Goal: Task Accomplishment & Management: Use online tool/utility

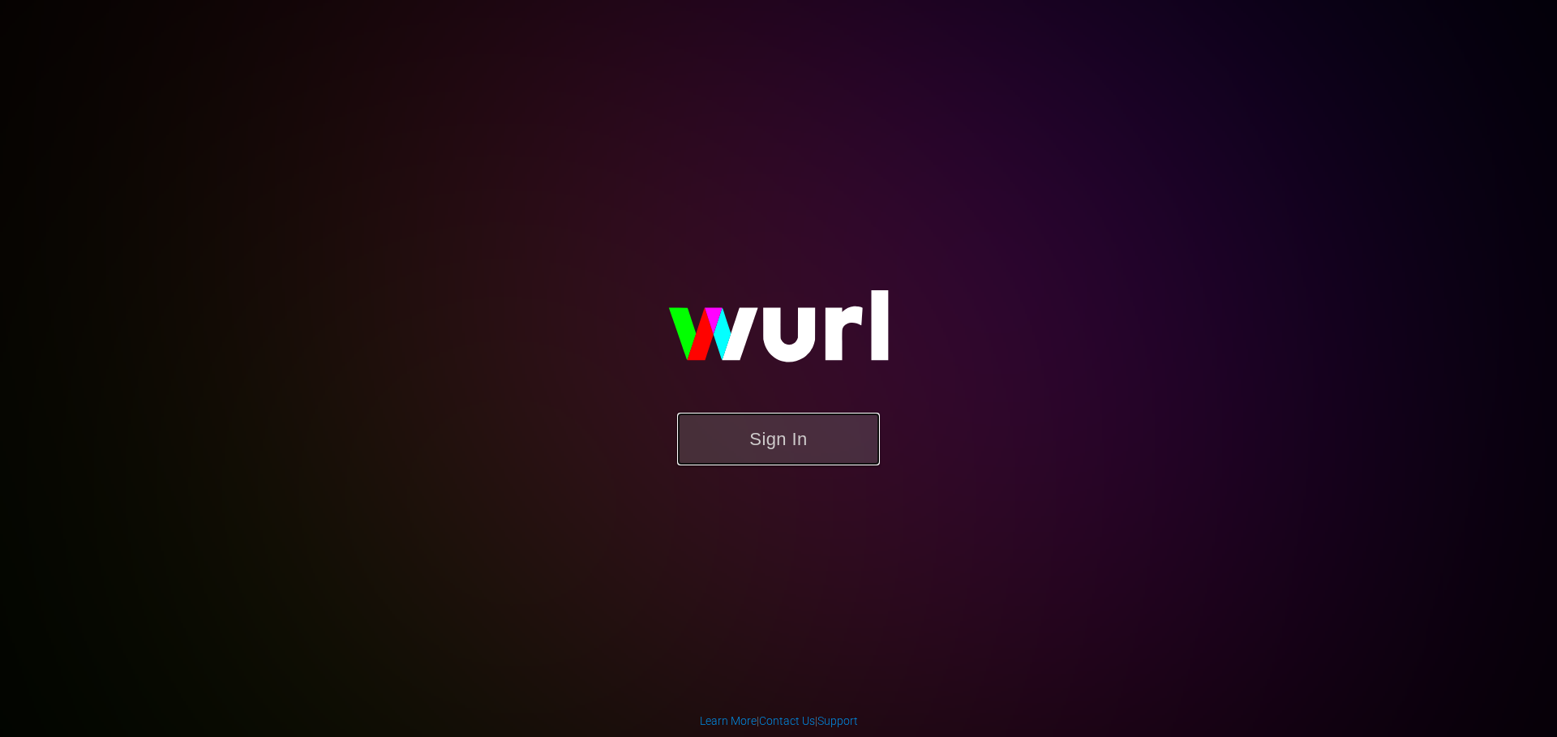
click at [785, 435] on button "Sign In" at bounding box center [778, 439] width 203 height 53
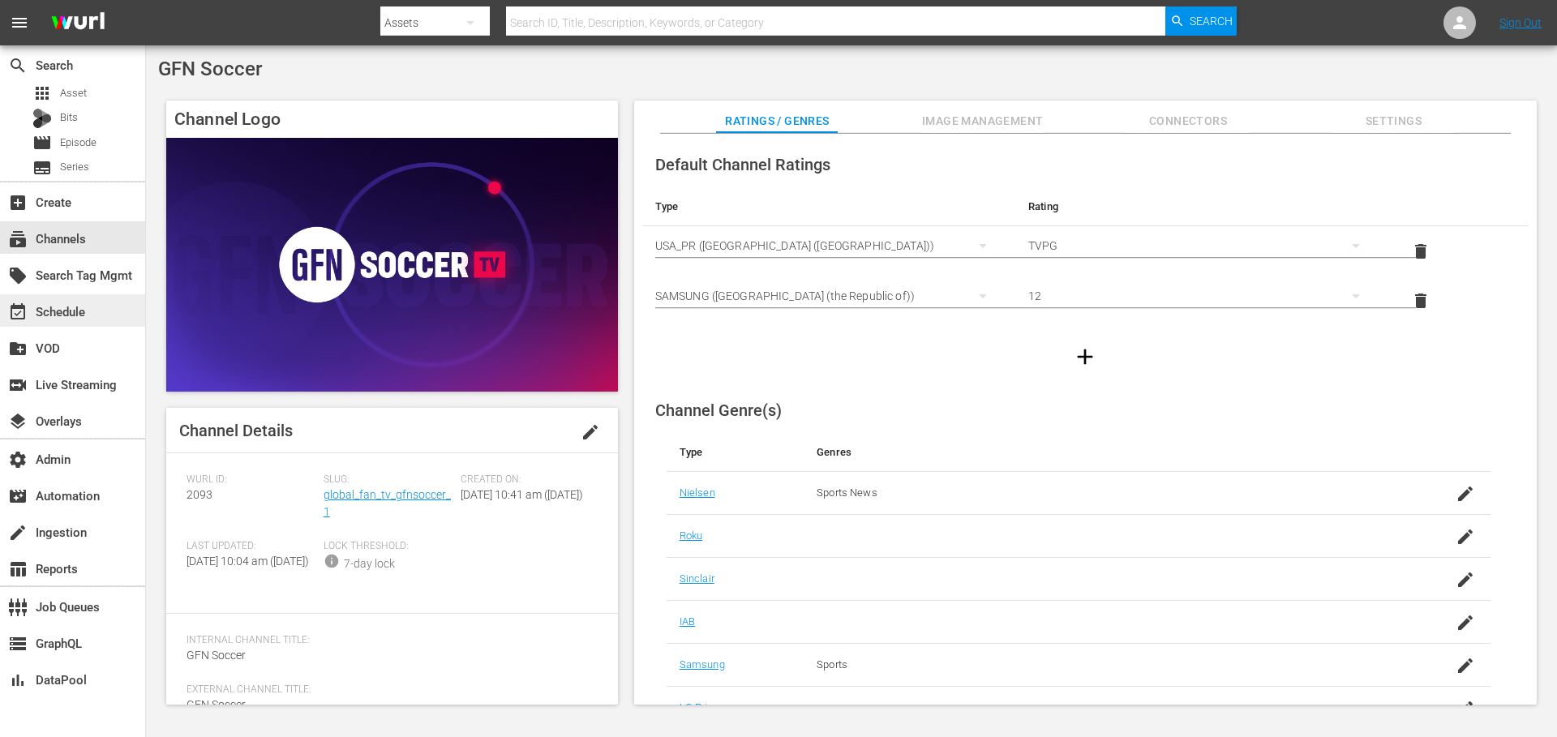
click at [83, 312] on div "event_available Schedule" at bounding box center [45, 309] width 91 height 15
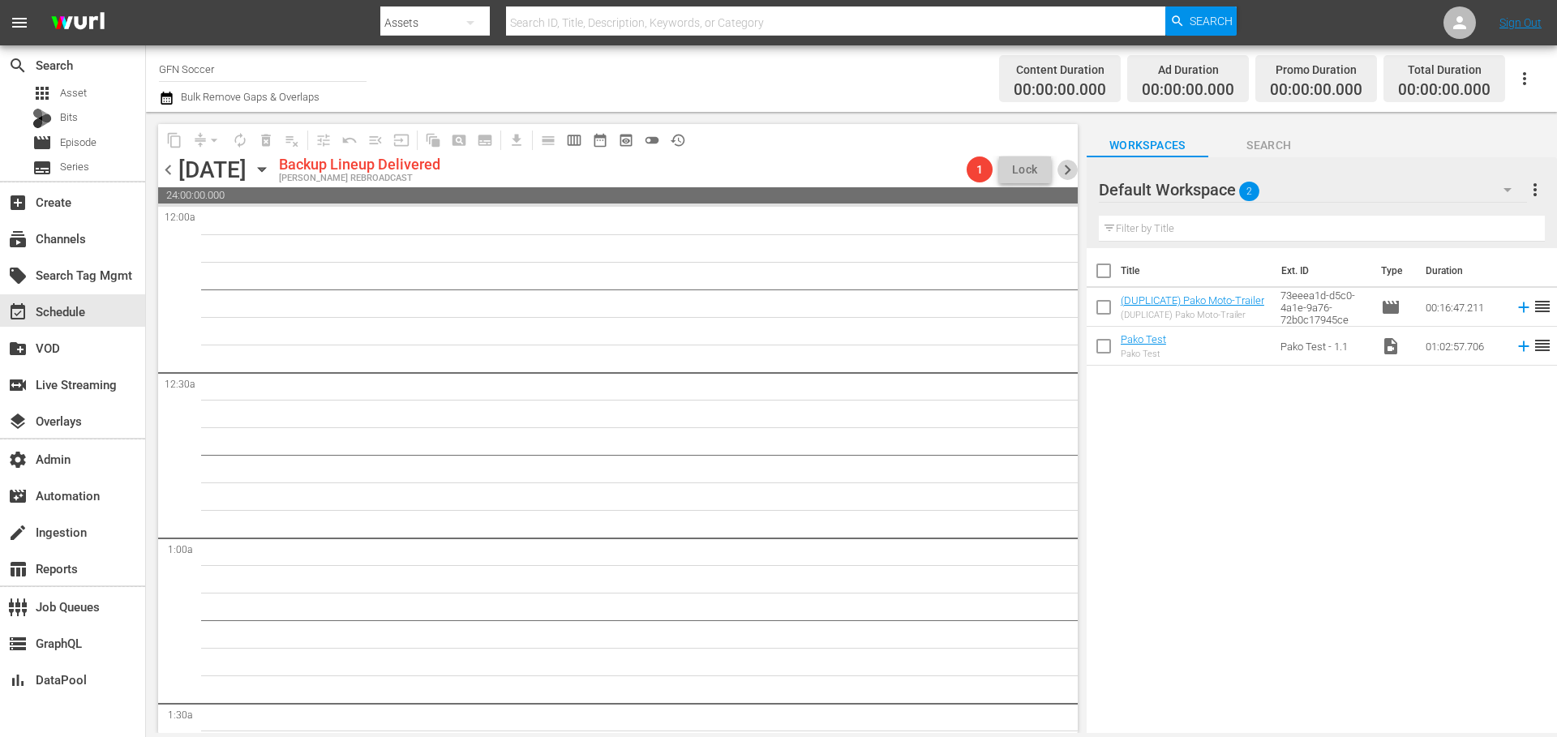
click at [1064, 172] on span "chevron_right" at bounding box center [1067, 170] width 20 height 20
click at [1067, 169] on span "chevron_right" at bounding box center [1067, 170] width 20 height 20
click at [163, 172] on span "chevron_left" at bounding box center [168, 170] width 20 height 20
click at [163, 171] on span "chevron_left" at bounding box center [168, 170] width 20 height 20
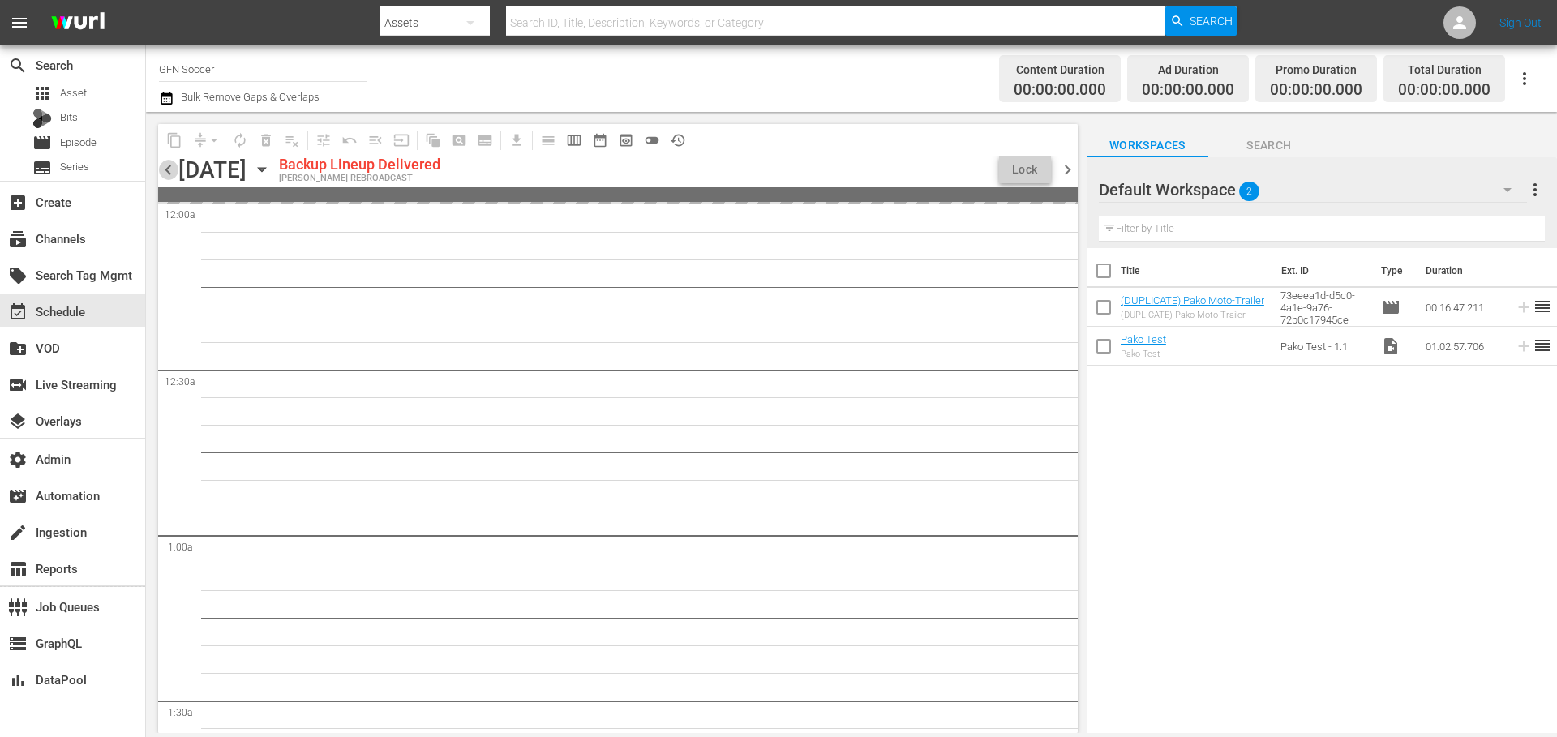
click at [163, 171] on span "chevron_left" at bounding box center [168, 170] width 20 height 20
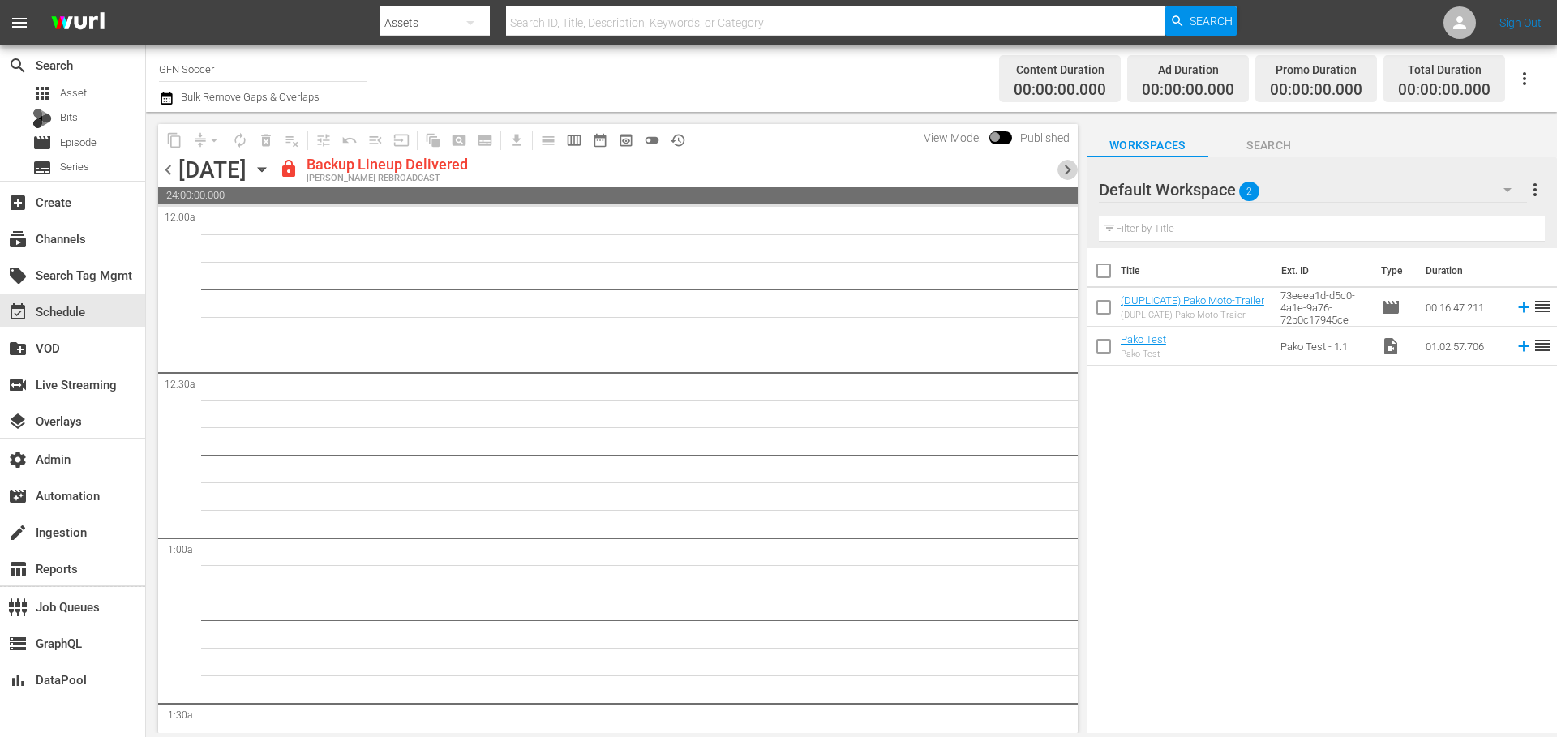
click at [1063, 169] on span "chevron_right" at bounding box center [1067, 170] width 20 height 20
drag, startPoint x: 599, startPoint y: 176, endPoint x: 464, endPoint y: 168, distance: 135.7
click at [464, 169] on div "chevron_left [DATE] [DATE] Backup Lineup Delivered [PERSON_NAME] REBROADCAST 1 …" at bounding box center [618, 172] width 920 height 32
